Goal: Information Seeking & Learning: Learn about a topic

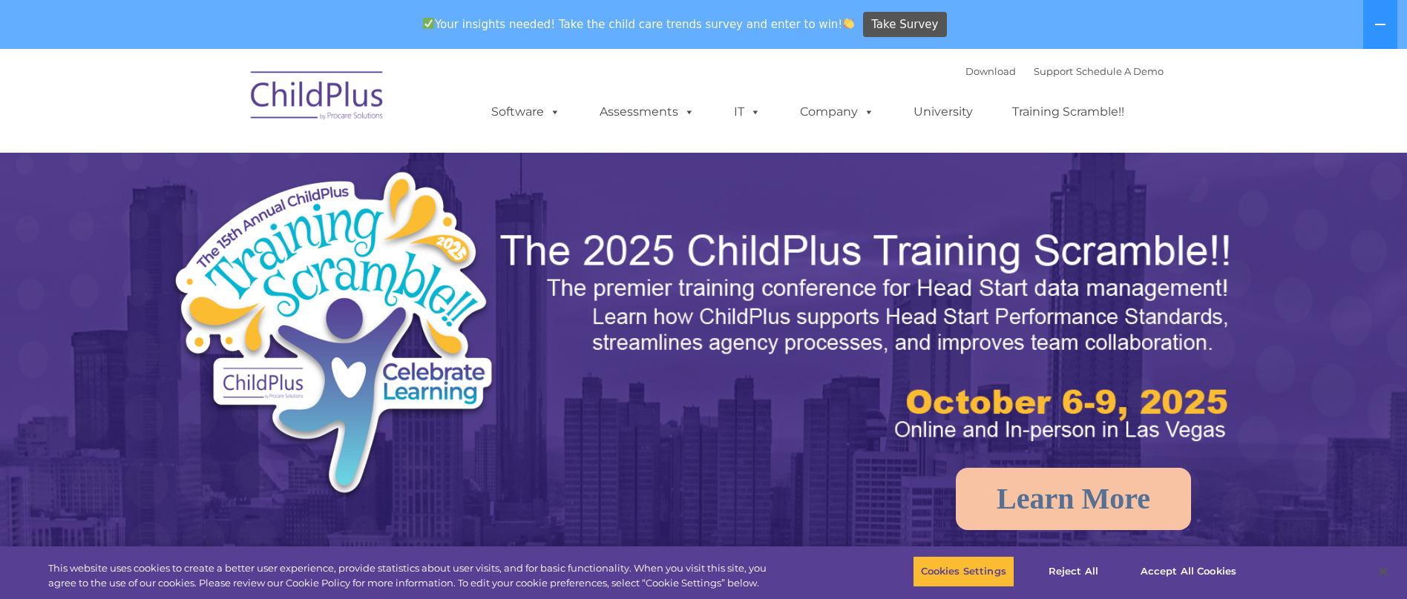
select select "MEDIUM"
click at [1149, 565] on button "Accept All Cookies" at bounding box center [1188, 571] width 112 height 31
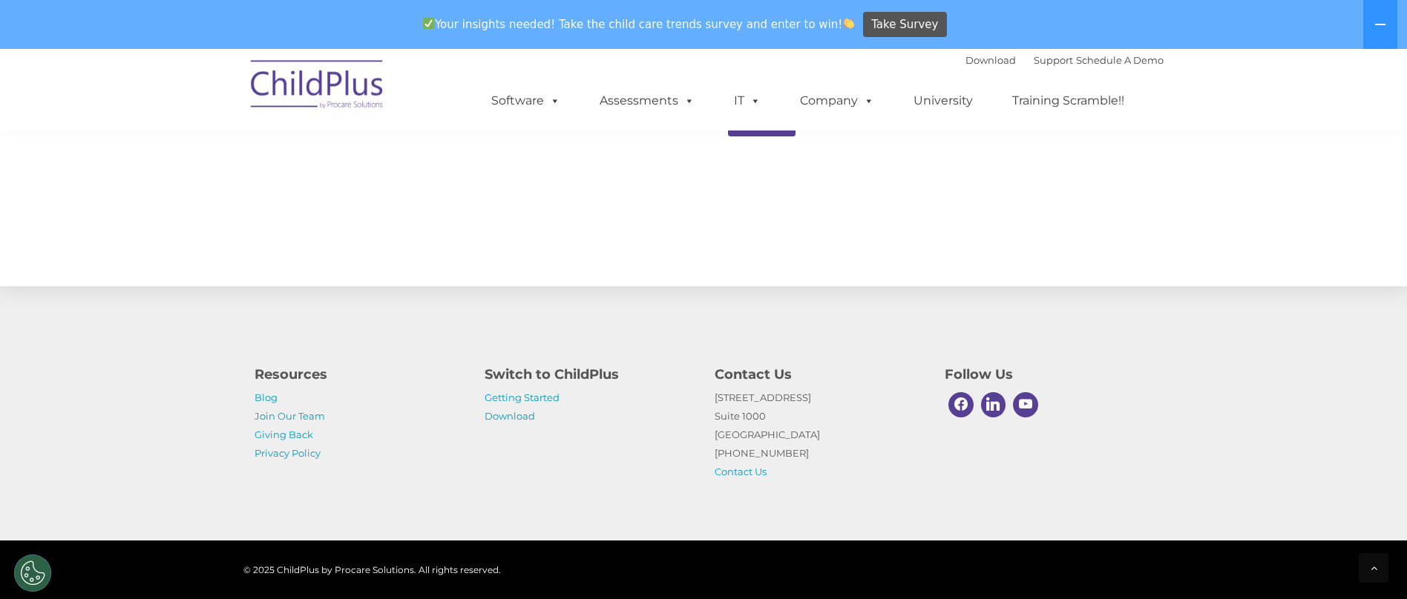
scroll to position [1568, 0]
click at [934, 97] on link "University" at bounding box center [942, 101] width 89 height 30
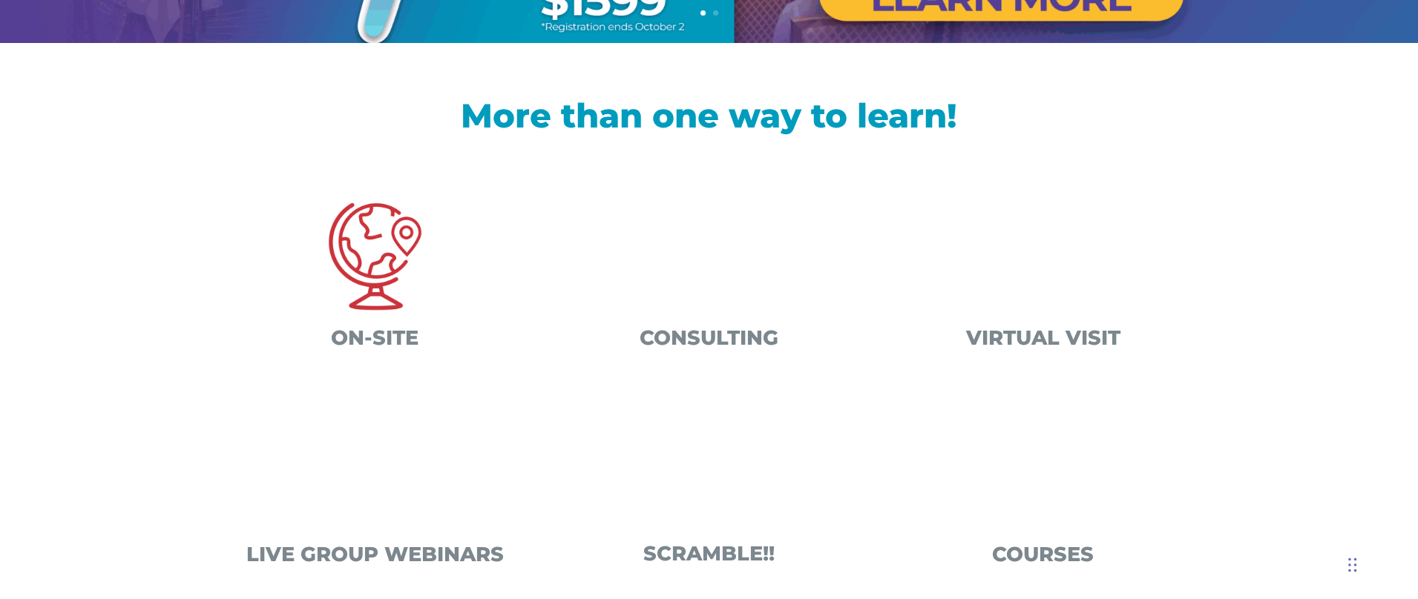
scroll to position [436, 0]
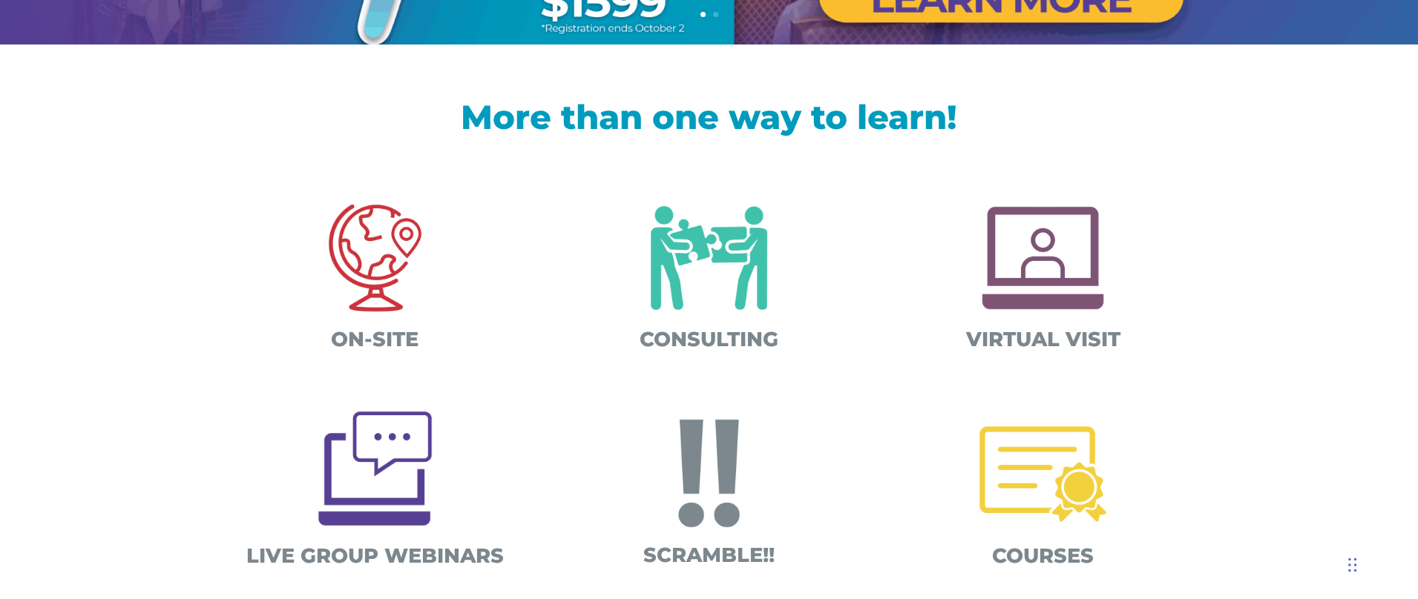
click at [1067, 479] on img at bounding box center [1042, 474] width 155 height 155
